Goal: Use online tool/utility: Utilize a website feature to perform a specific function

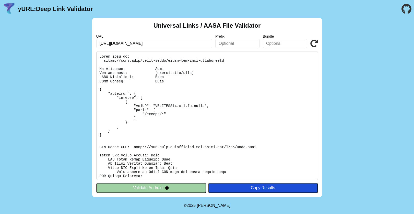
click at [182, 45] on input "[URL][DOMAIN_NAME]" at bounding box center [154, 43] width 116 height 9
click at [186, 42] on input "[URL][DOMAIN_NAME]" at bounding box center [154, 43] width 116 height 9
drag, startPoint x: 147, startPoint y: 43, endPoint x: 72, endPoint y: 42, distance: 75.1
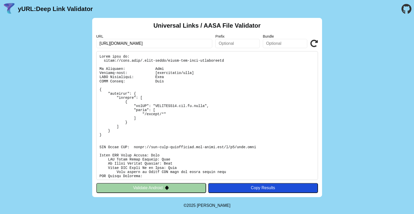
click at [72, 42] on div "Universal Links / AASA File Validator URL https://universal.zkjy.cloud/dyerzjx/…" at bounding box center [207, 107] width 414 height 179
paste input "://mohu.wang/"
drag, startPoint x: 180, startPoint y: 44, endPoint x: 72, endPoint y: 41, distance: 108.6
click at [72, 41] on div "Universal Links / AASA File Validator URL [URL][DOMAIN_NAME] Prefix Bundle Vali…" at bounding box center [207, 107] width 414 height 179
type input "[URL][DOMAIN_NAME]"
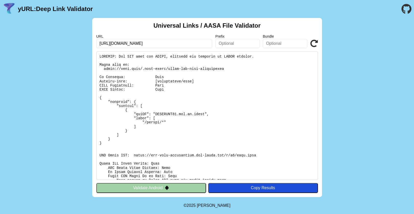
click at [69, 155] on div "Universal Links / AASA File Validator URL http://mohu.wang//dyerzjx/ Prefix Bun…" at bounding box center [207, 107] width 414 height 179
click at [145, 43] on input "http://mohu.wang//dyerzjx/" at bounding box center [154, 43] width 116 height 9
type input "[URL][DOMAIN_NAME]"
click button "Validate" at bounding box center [0, 0] width 0 height 0
click at [161, 43] on input "http://mohu.wang//dyerzzx/" at bounding box center [154, 43] width 116 height 9
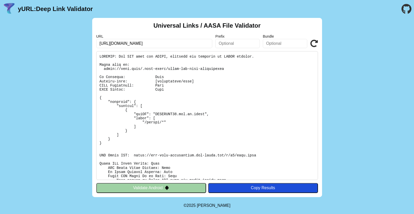
click at [161, 43] on input "http://mohu.wang//dyerzzx/" at bounding box center [154, 43] width 116 height 9
click at [150, 43] on input "http://mohu.wang//dyerzzx/" at bounding box center [154, 43] width 116 height 9
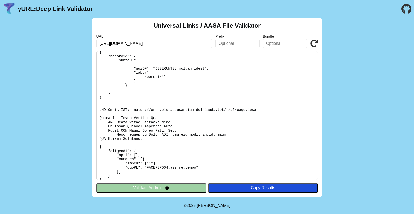
scroll to position [43, 0]
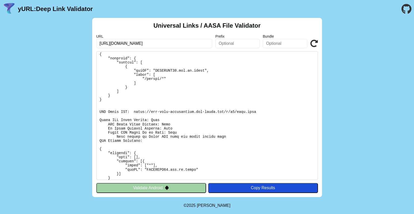
type input "http://mohu.wang//dyerzzx/"
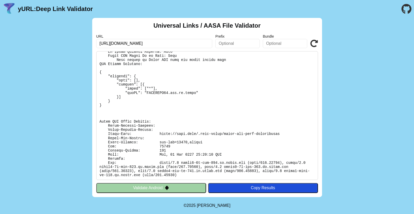
scroll to position [121, 0]
drag, startPoint x: 198, startPoint y: 133, endPoint x: 223, endPoint y: 134, distance: 24.3
click at [223, 134] on pre at bounding box center [207, 115] width 222 height 129
copy pre ".well-known"
click at [154, 44] on input "http://mohu.wang//dyerzzx/" at bounding box center [154, 43] width 116 height 9
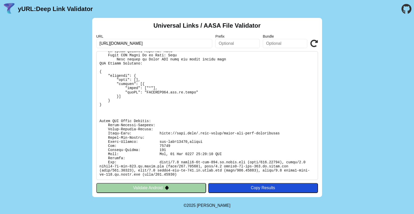
click button "Validate" at bounding box center [0, 0] width 0 height 0
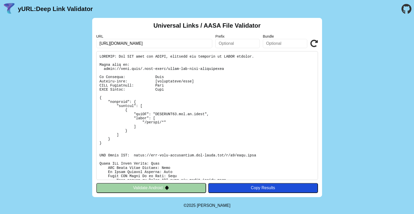
drag, startPoint x: 160, startPoint y: 44, endPoint x: 78, endPoint y: 42, distance: 82.8
click at [78, 42] on div "Universal Links / AASA File Validator URL http://mohu.wang//dyerzzx/ Prefix Bun…" at bounding box center [207, 107] width 414 height 179
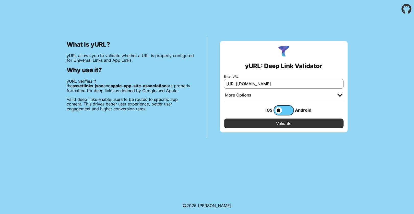
type input "[URL][DOMAIN_NAME]"
click at [266, 124] on input "Validate" at bounding box center [284, 123] width 120 height 10
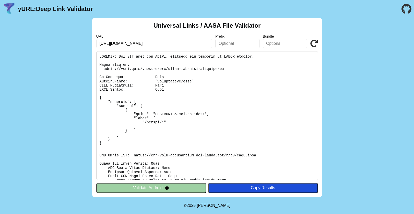
click at [162, 129] on pre at bounding box center [207, 115] width 222 height 129
click at [145, 43] on input "http://mohu.wang//dyerzzx/" at bounding box center [154, 43] width 116 height 9
type input "http://mohu.wang//dyerzjx/"
click button "Validate" at bounding box center [0, 0] width 0 height 0
click at [381, 94] on div "Universal Links / AASA File Validator URL [URL][DOMAIN_NAME] Prefix Bundle Vali…" at bounding box center [207, 107] width 414 height 179
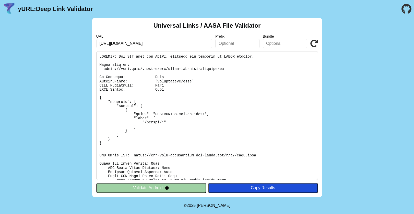
click at [155, 44] on input "[URL][DOMAIN_NAME]" at bounding box center [154, 43] width 116 height 9
click at [134, 41] on input "[URL][DOMAIN_NAME]" at bounding box center [154, 43] width 116 height 9
drag, startPoint x: 145, startPoint y: 43, endPoint x: 142, endPoint y: 44, distance: 3.2
click at [142, 44] on input "[URL][DOMAIN_NAME]" at bounding box center [154, 43] width 116 height 9
click at [161, 45] on input "[URL][DOMAIN_NAME]" at bounding box center [154, 43] width 116 height 9
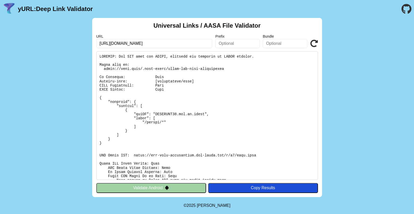
click at [161, 45] on input "[URL][DOMAIN_NAME]" at bounding box center [154, 43] width 116 height 9
type input "[URL][DOMAIN_NAME]"
click at [232, 85] on pre at bounding box center [207, 115] width 222 height 129
drag, startPoint x: 104, startPoint y: 68, endPoint x: 232, endPoint y: 69, distance: 127.8
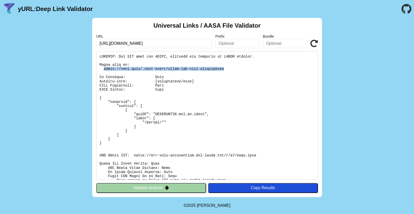
click at [232, 69] on pre at bounding box center [207, 115] width 222 height 129
copy pre "[URL][DOMAIN_NAME]"
click at [172, 46] on input "[URL][DOMAIN_NAME]" at bounding box center [154, 43] width 116 height 9
click button "Validate" at bounding box center [0, 0] width 0 height 0
click at [349, 155] on div "Universal Links / AASA File Validator URL [URL][DOMAIN_NAME] Prefix Bundle Vali…" at bounding box center [207, 107] width 414 height 179
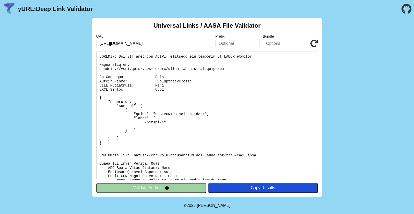
click at [378, 86] on div "Universal Links / AASA File Validator URL [URL][DOMAIN_NAME] Prefix Bundle Vali…" at bounding box center [207, 107] width 414 height 179
